Goal: Task Accomplishment & Management: Use online tool/utility

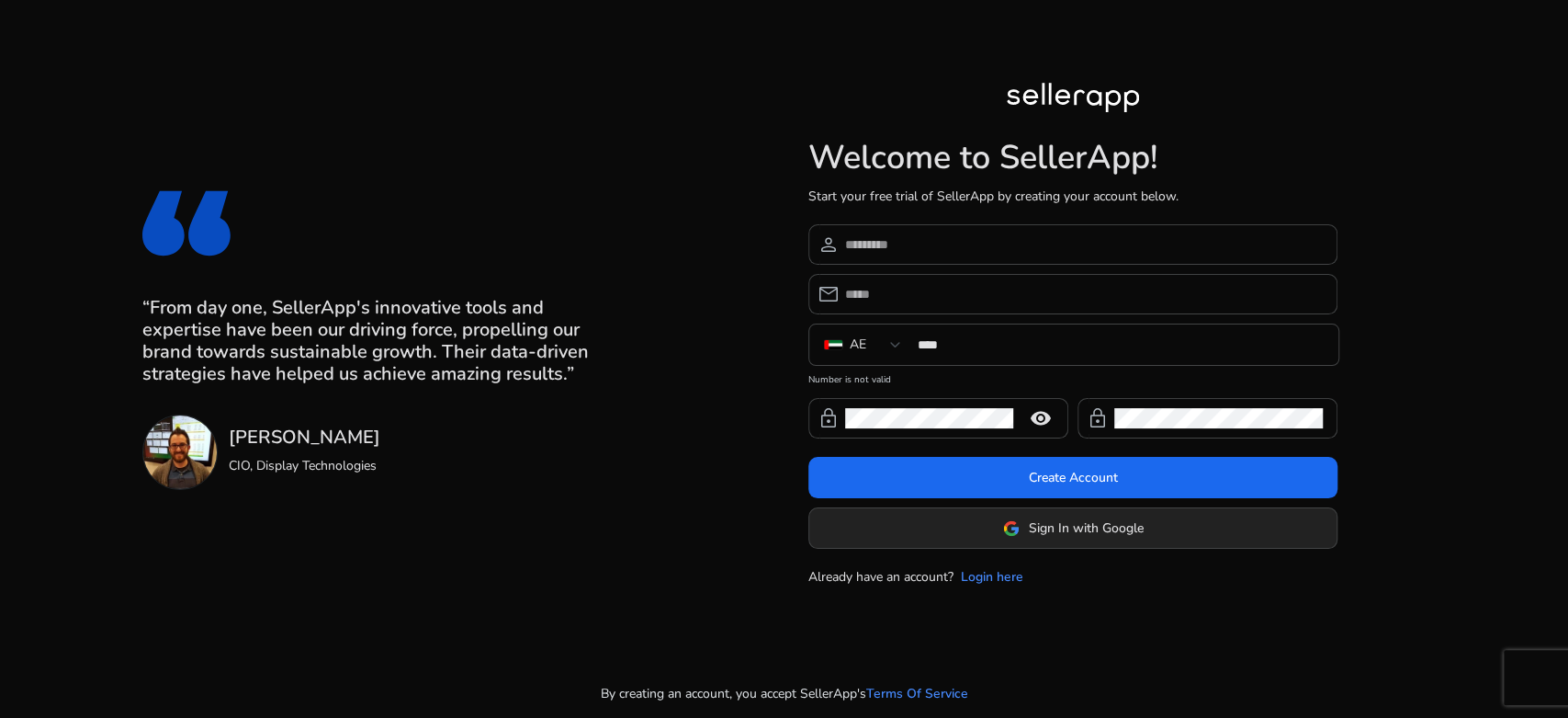
click at [959, 527] on span at bounding box center [1072, 529] width 527 height 44
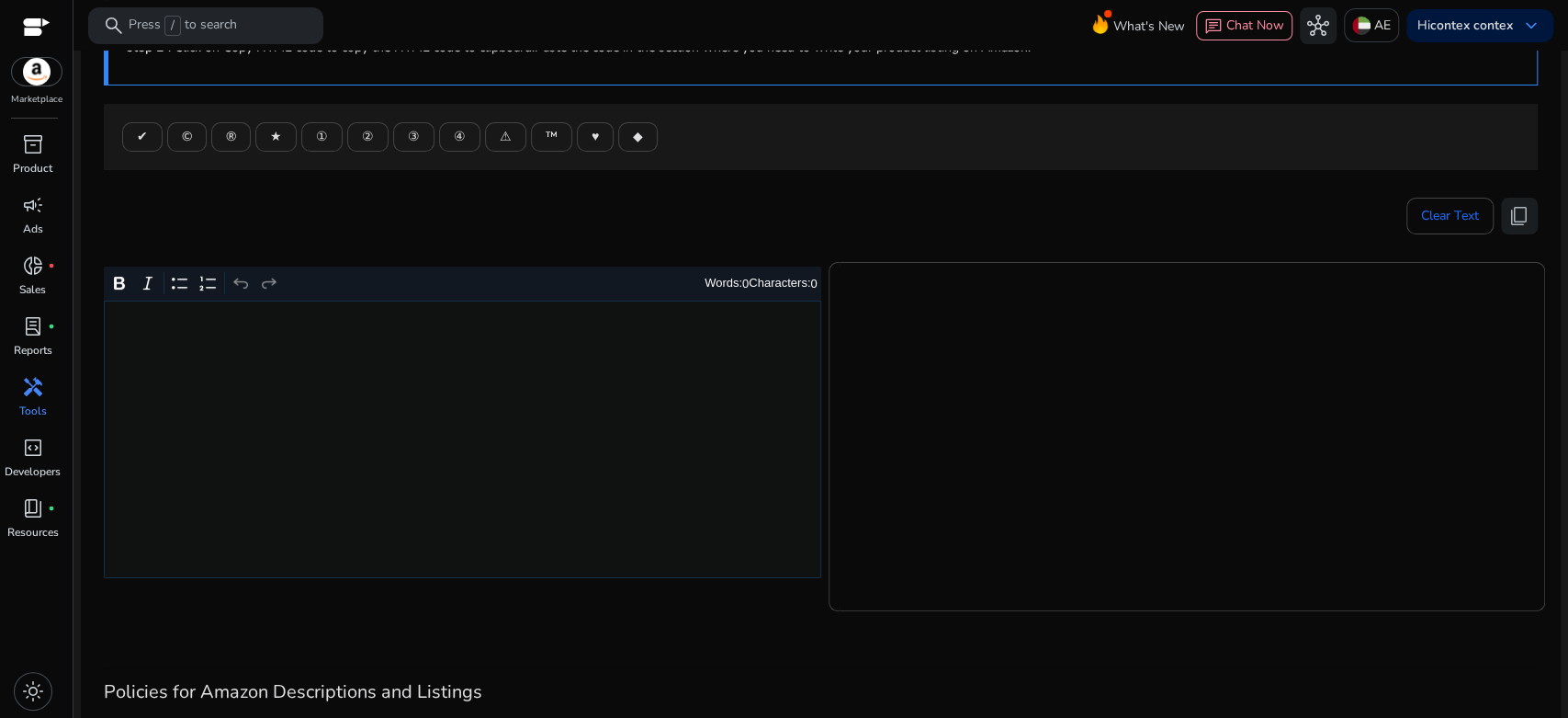
scroll to position [204, 0]
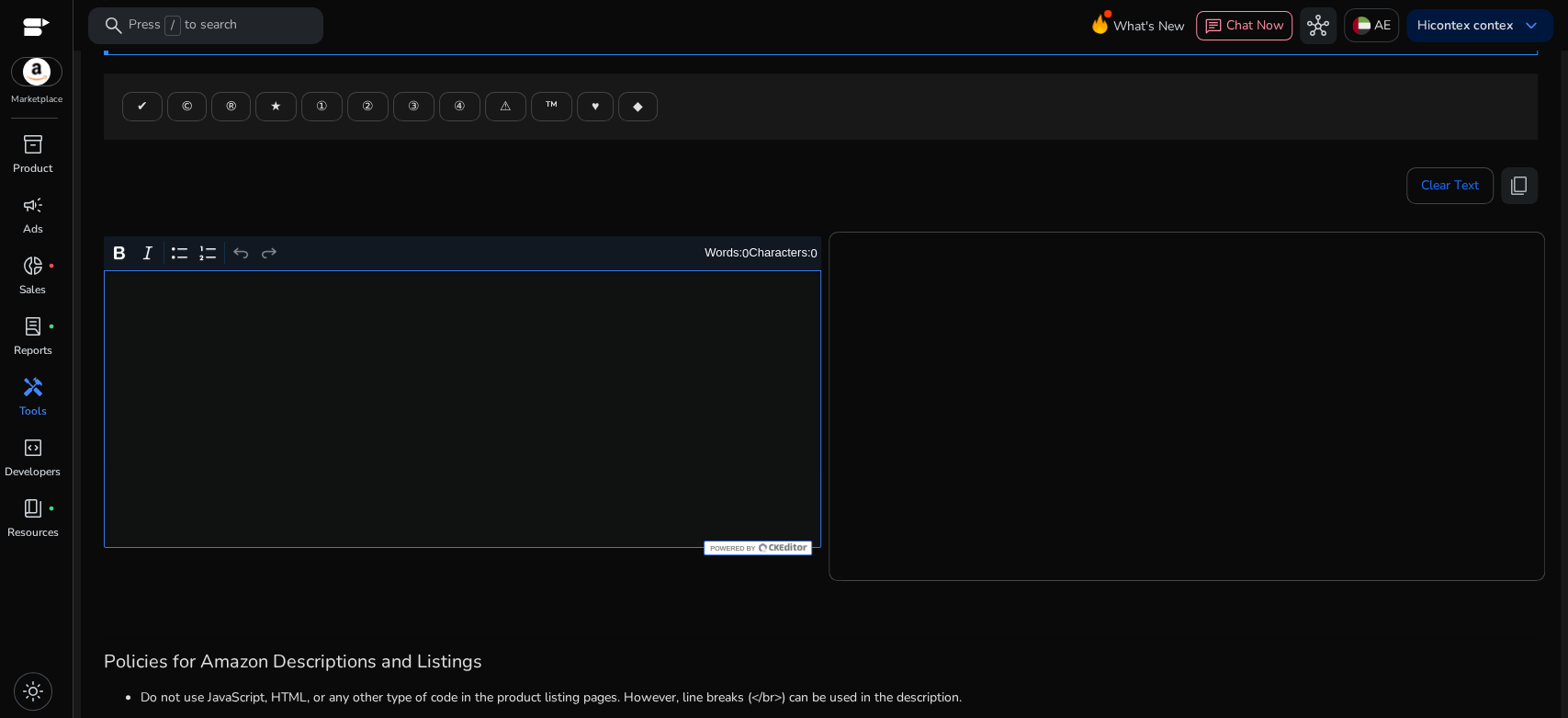
drag, startPoint x: 588, startPoint y: 400, endPoint x: 585, endPoint y: 388, distance: 12.4
click at [588, 396] on div "Rich Text Editor. Editing area: main. Press Alt+0 for help." at bounding box center [462, 409] width 718 height 278
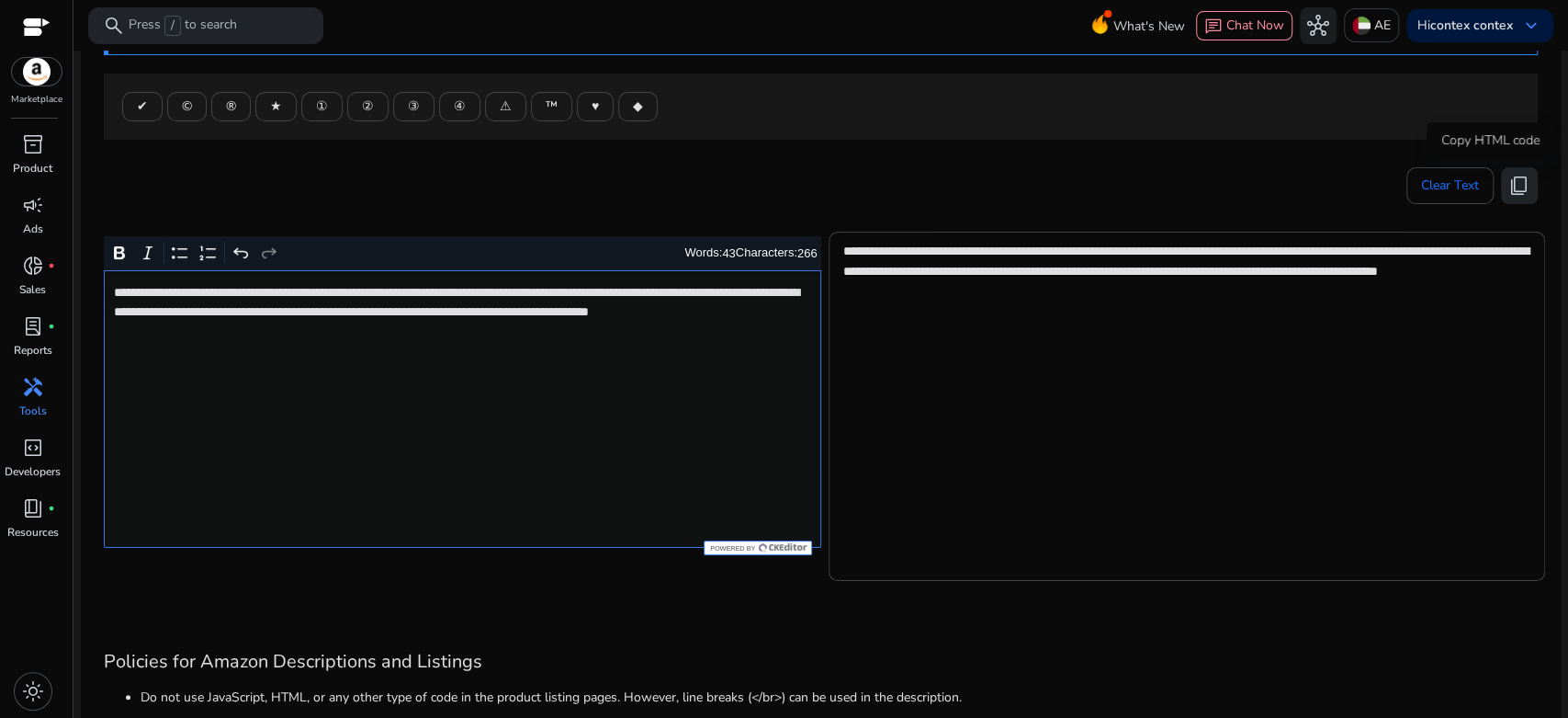
click at [1508, 186] on span "content_copy" at bounding box center [1519, 185] width 22 height 22
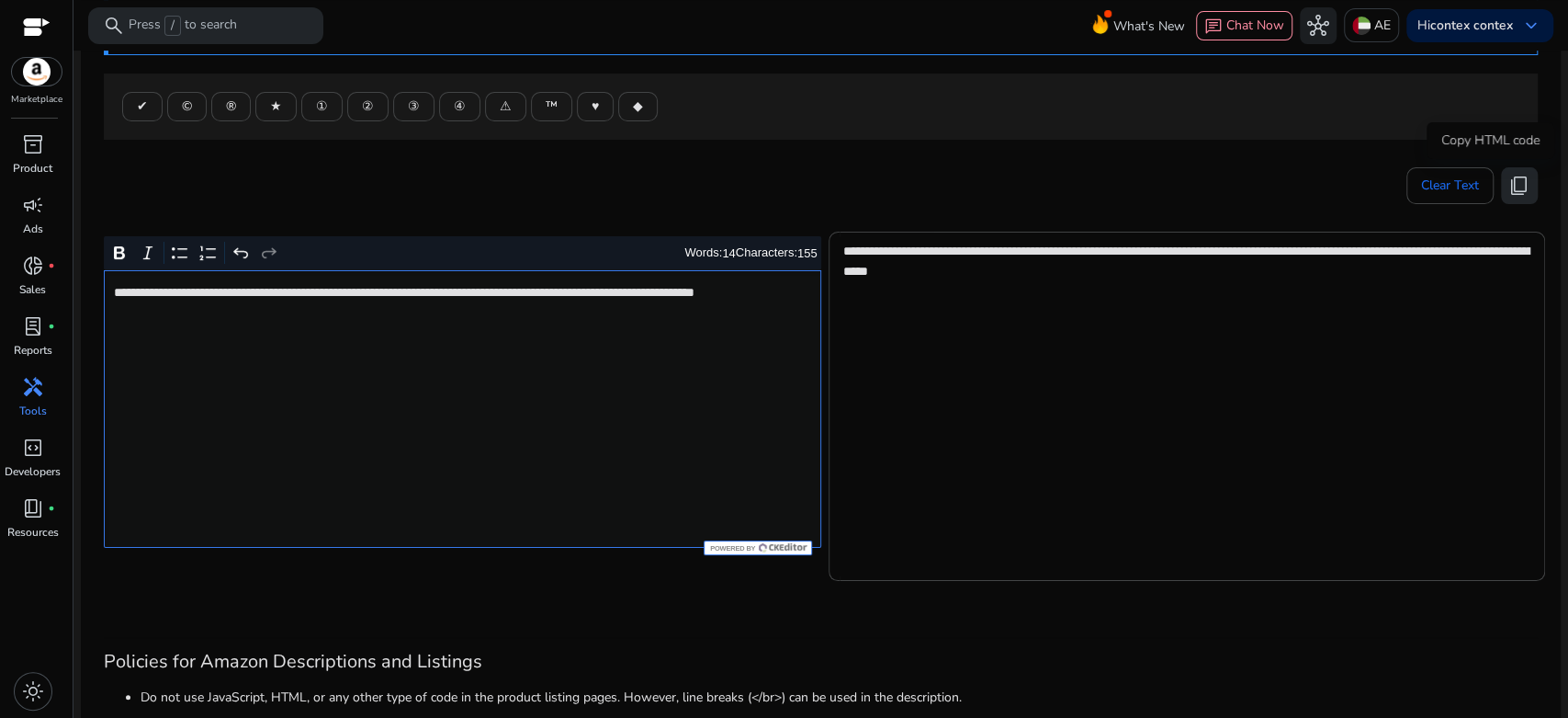
click at [1508, 185] on span "content_copy" at bounding box center [1519, 185] width 22 height 22
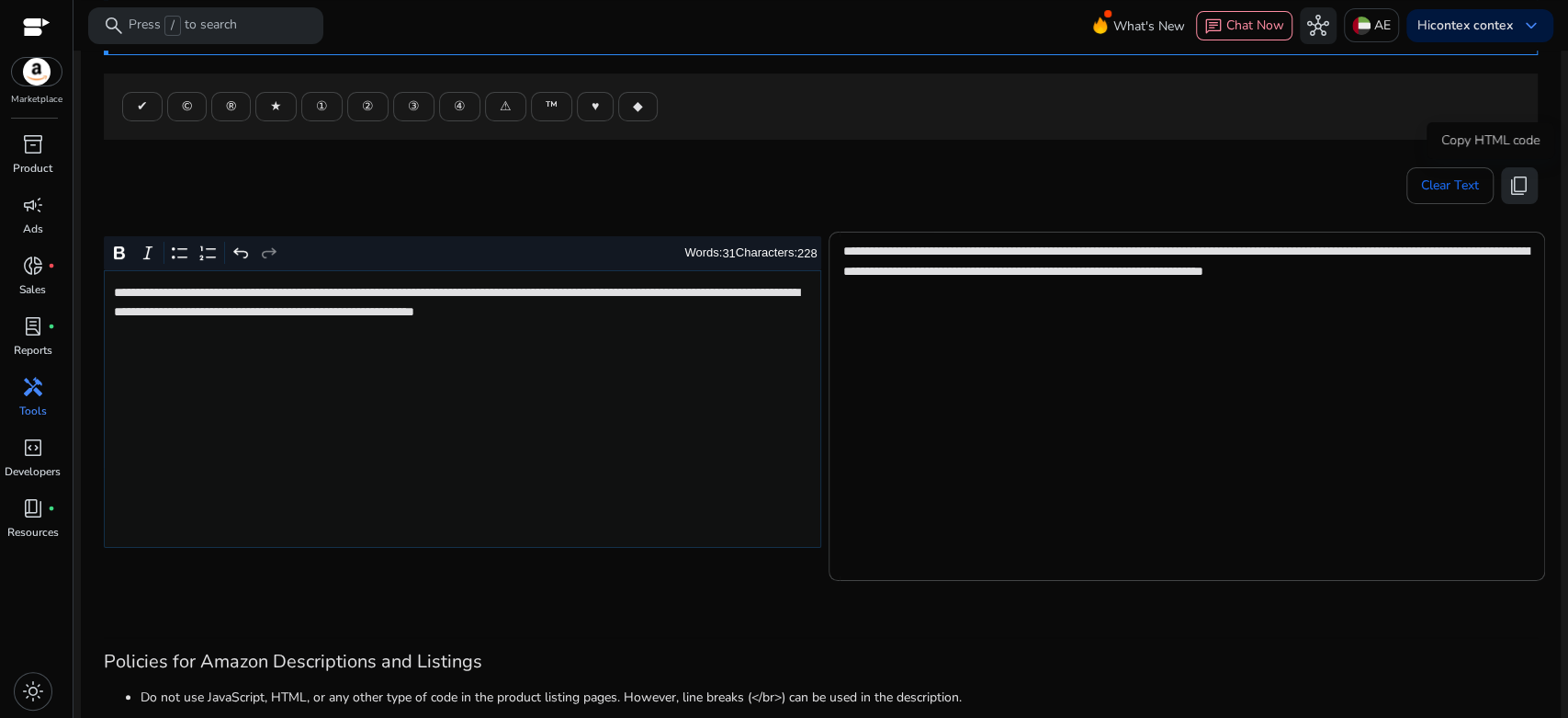
click at [1511, 194] on span "content_copy" at bounding box center [1519, 185] width 22 height 22
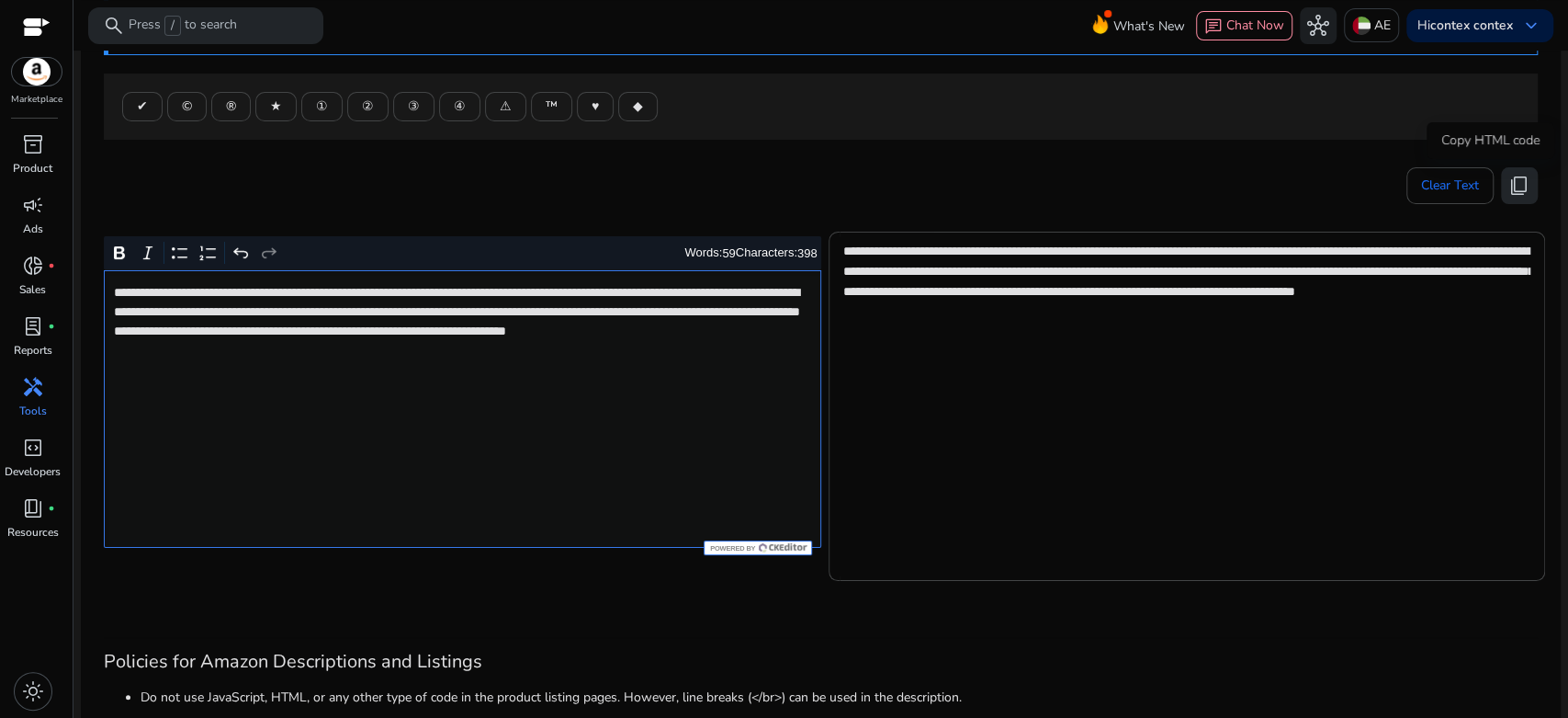
click at [1502, 193] on button "content_copy" at bounding box center [1520, 186] width 37 height 37
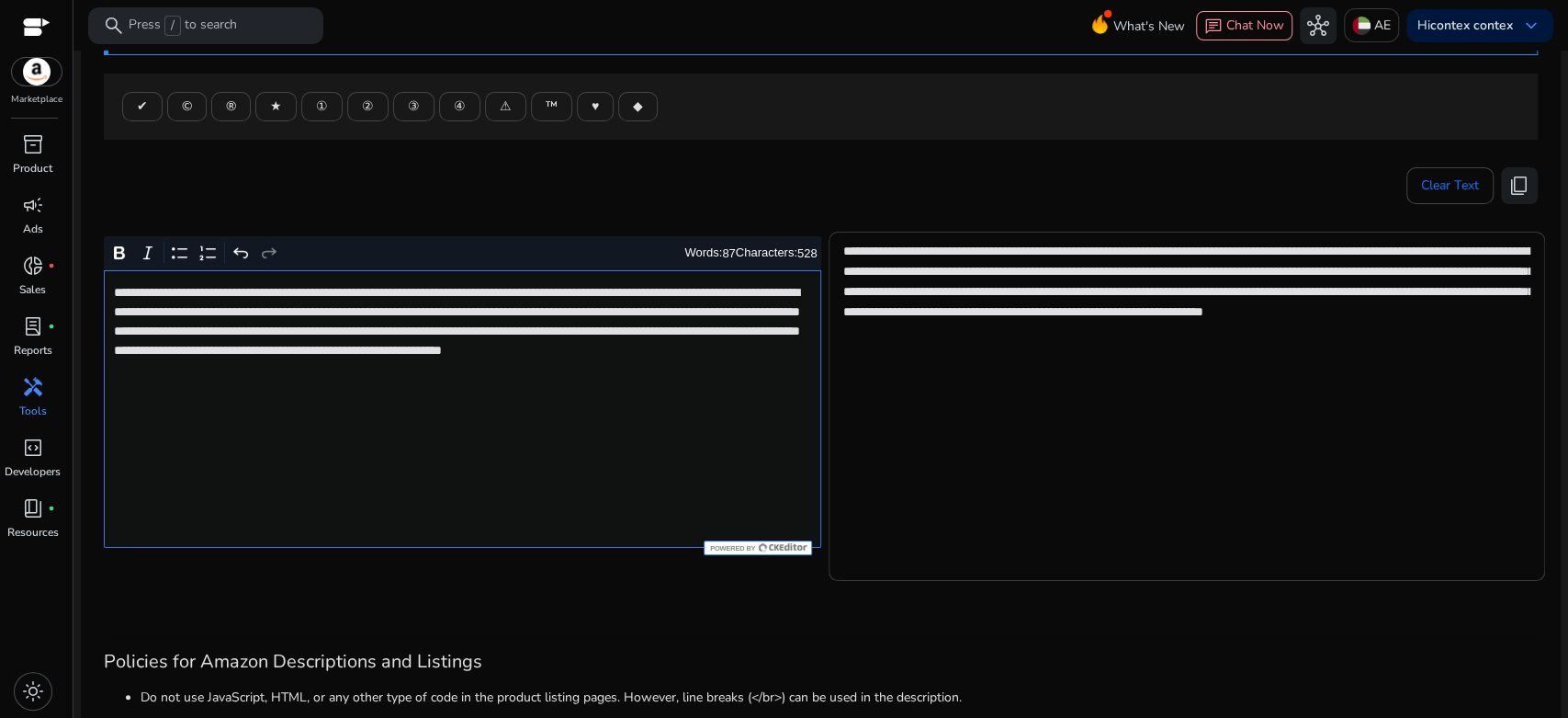
type textarea "**********"
click at [1520, 199] on button "content_copy" at bounding box center [1520, 186] width 37 height 37
